Goal: Transaction & Acquisition: Purchase product/service

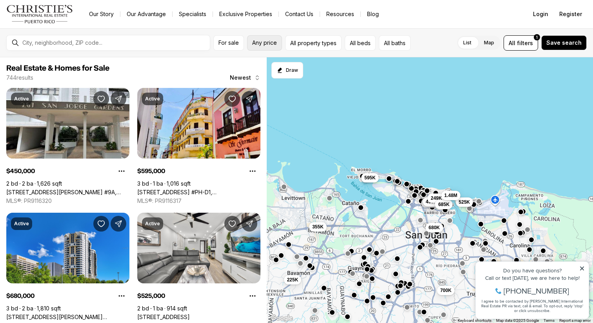
click at [266, 45] on span "Any price" at bounding box center [264, 43] width 25 height 6
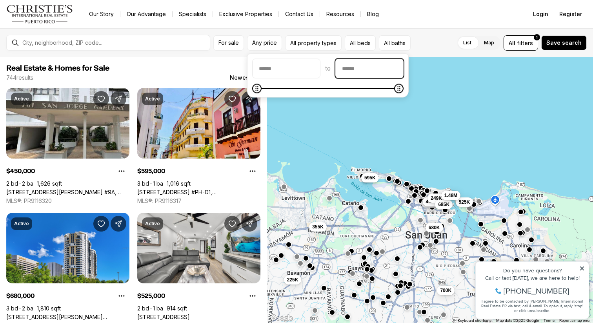
click at [358, 70] on input "priceMax" at bounding box center [369, 68] width 67 height 19
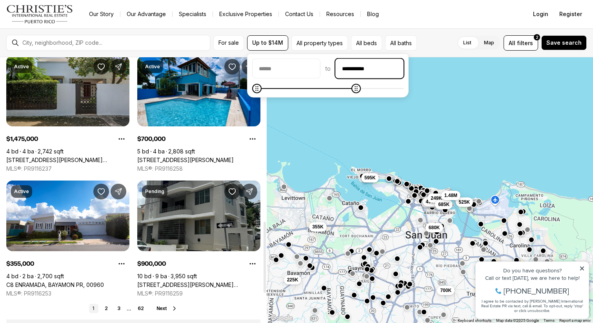
scroll to position [504, 0]
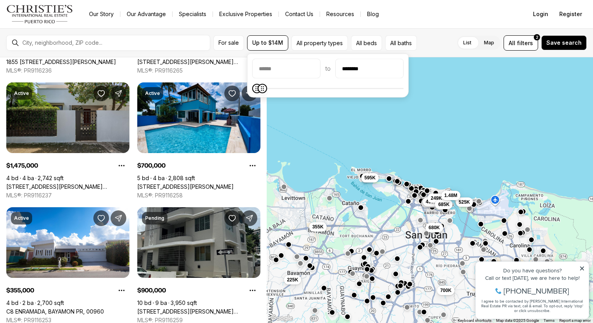
click at [259, 92] on icon "Maximum" at bounding box center [262, 88] width 6 height 6
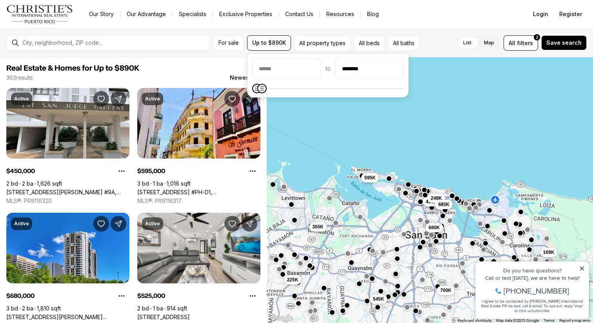
click at [259, 92] on icon "Maximum" at bounding box center [262, 88] width 6 height 6
type input "********"
click at [254, 91] on icon "Maximum" at bounding box center [257, 88] width 6 height 6
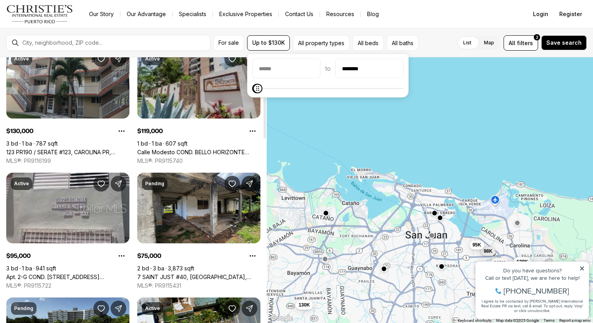
scroll to position [47, 0]
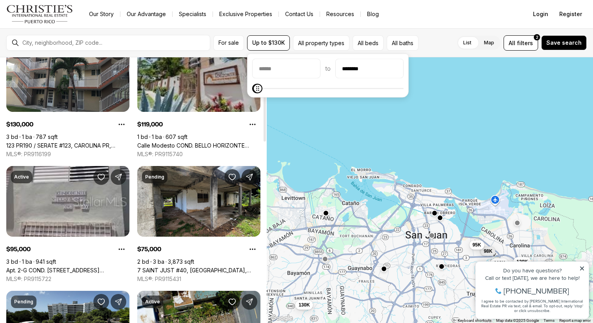
click at [187, 142] on link "Calle Modesto COND. BELLO HORIZONTE #1607, [GEOGRAPHIC_DATA][PERSON_NAME], 00924" at bounding box center [198, 145] width 123 height 7
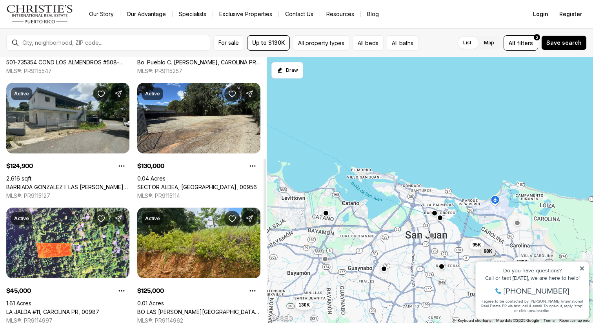
scroll to position [376, 0]
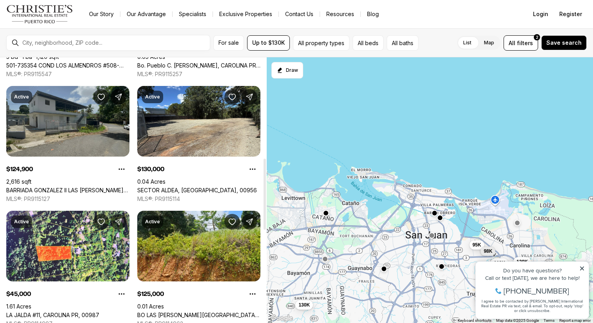
click at [76, 187] on link "BARRIADA GONZALEZ II LAS [PERSON_NAME] #6, [PERSON_NAME][GEOGRAPHIC_DATA], 00976" at bounding box center [67, 190] width 123 height 7
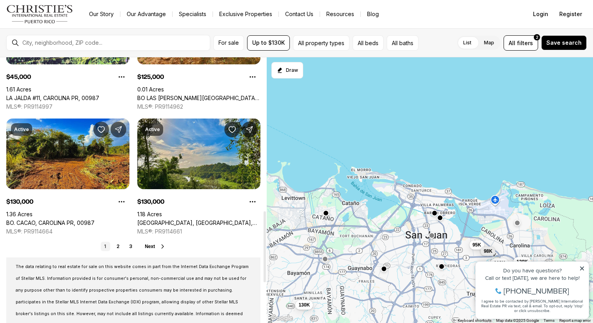
scroll to position [643, 0]
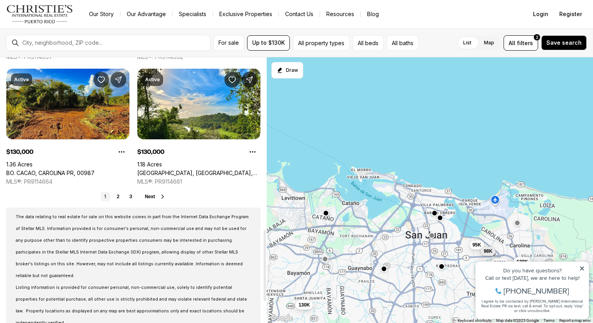
click at [151, 196] on span "Next" at bounding box center [150, 196] width 10 height 5
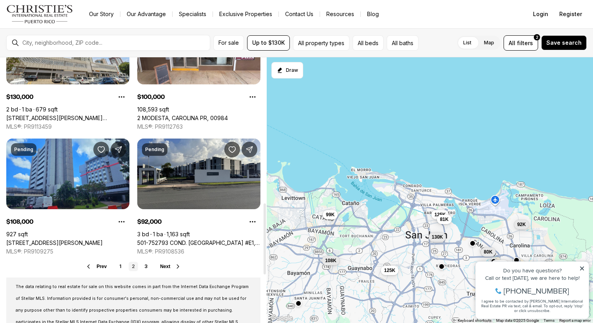
scroll to position [588, 0]
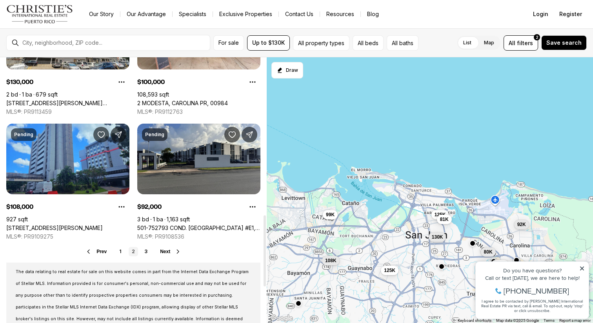
click at [164, 253] on span "Next" at bounding box center [165, 251] width 10 height 5
